Goal: Information Seeking & Learning: Find specific page/section

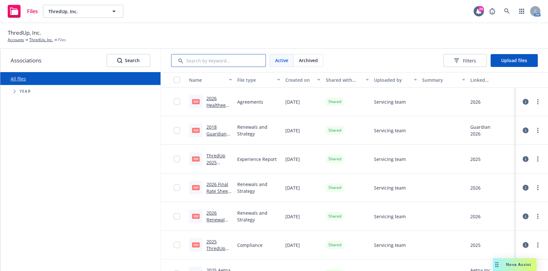
click at [205, 64] on input "Search by keyword..." at bounding box center [218, 60] width 95 height 13
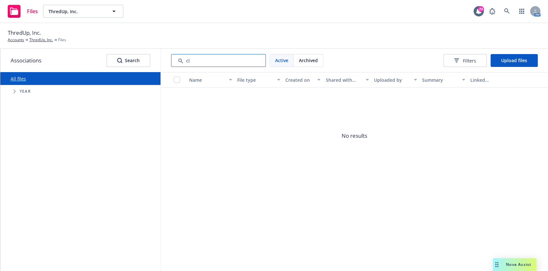
type input "c"
